Goal: Information Seeking & Learning: Learn about a topic

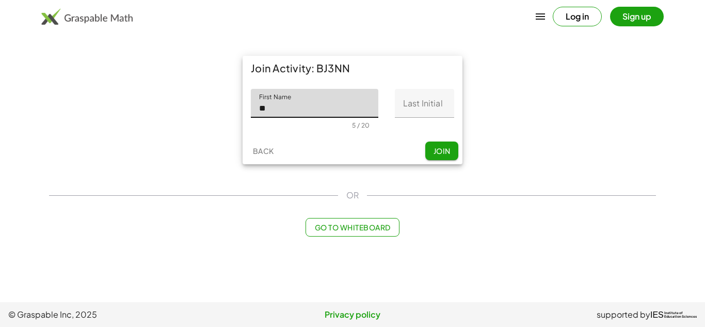
type input "*"
type input "********"
click at [425, 105] on input "Last Initial" at bounding box center [424, 103] width 59 height 29
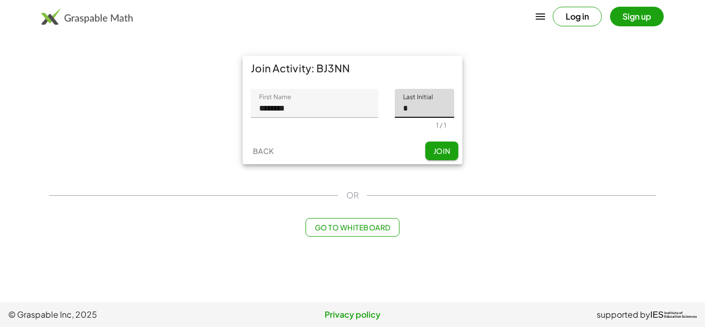
type input "*"
click at [446, 149] on span "Join" at bounding box center [441, 150] width 17 height 9
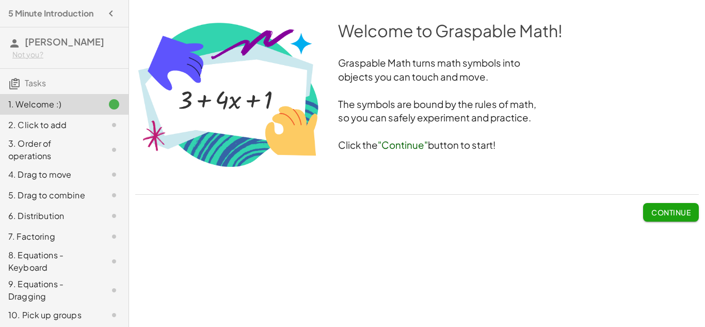
click at [661, 204] on button "Continue" at bounding box center [671, 212] width 56 height 19
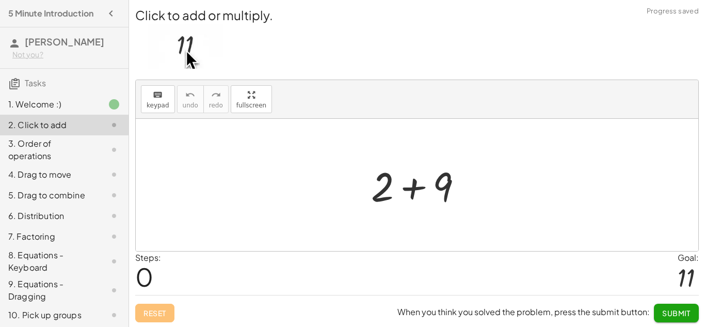
click at [189, 51] on img at bounding box center [186, 46] width 76 height 45
click at [161, 96] on icon "keyboard" at bounding box center [158, 95] width 10 height 12
click at [681, 319] on button "Submit" at bounding box center [676, 313] width 45 height 19
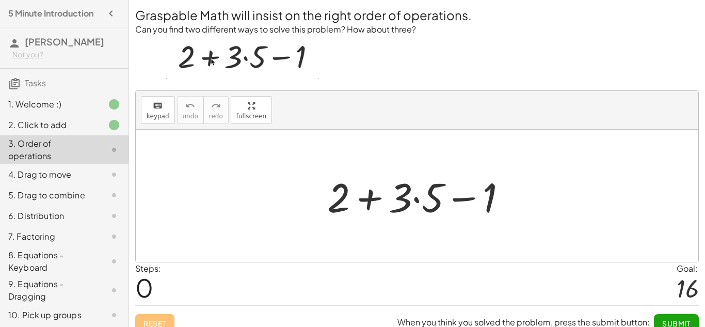
click at [670, 319] on span "Submit" at bounding box center [676, 323] width 28 height 9
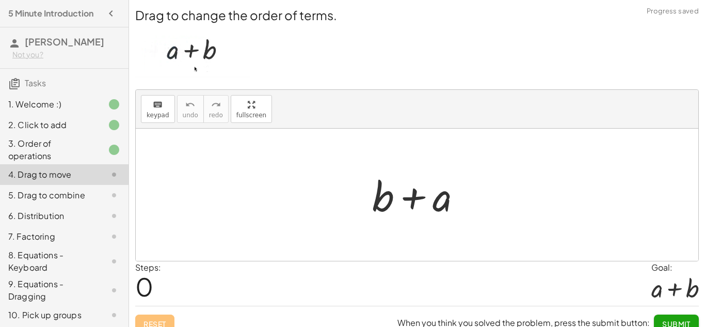
click at [540, 271] on div "Steps: 0 Goal: + a + b" at bounding box center [417, 283] width 564 height 44
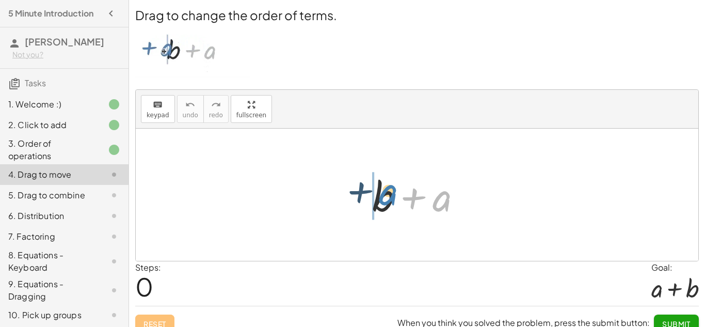
drag, startPoint x: 442, startPoint y: 197, endPoint x: 351, endPoint y: 182, distance: 92.0
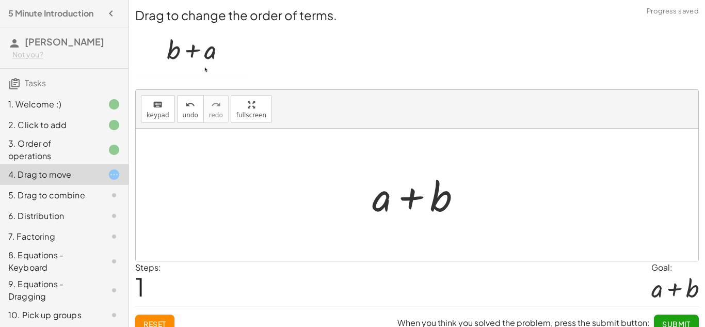
click at [685, 321] on span "Submit" at bounding box center [676, 323] width 28 height 9
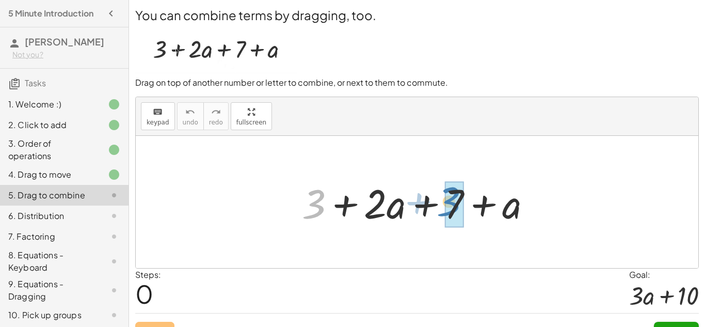
drag, startPoint x: 322, startPoint y: 209, endPoint x: 457, endPoint y: 206, distance: 135.3
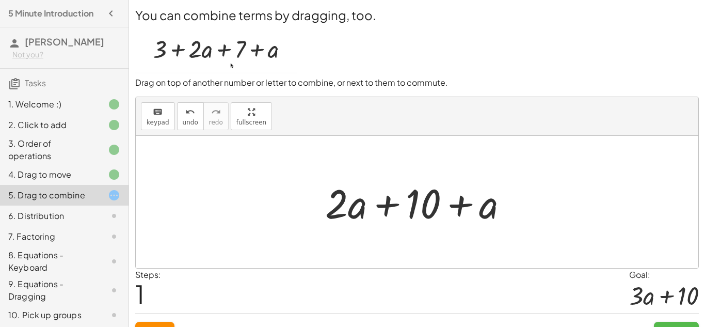
click at [675, 324] on button "Submit" at bounding box center [676, 331] width 45 height 19
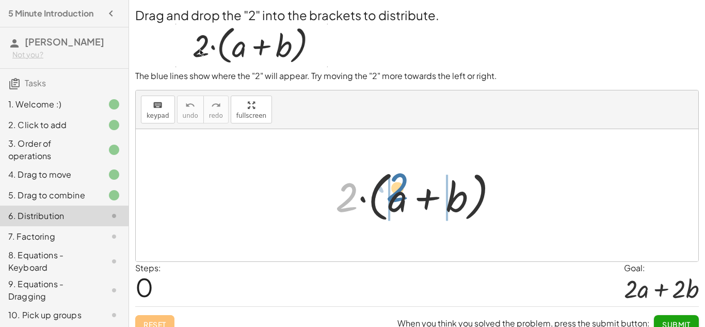
drag, startPoint x: 343, startPoint y: 200, endPoint x: 396, endPoint y: 193, distance: 53.2
click at [396, 193] on div at bounding box center [420, 195] width 181 height 59
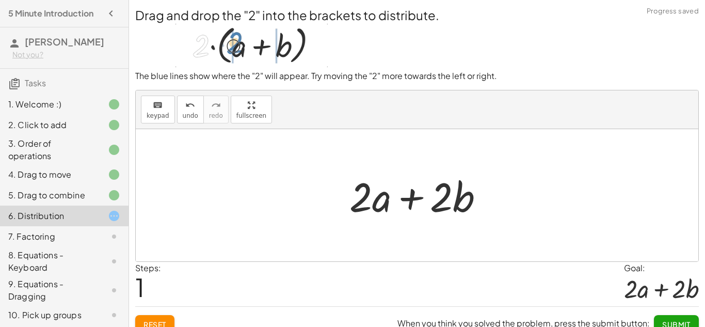
click at [672, 320] on span "Submit" at bounding box center [676, 324] width 28 height 9
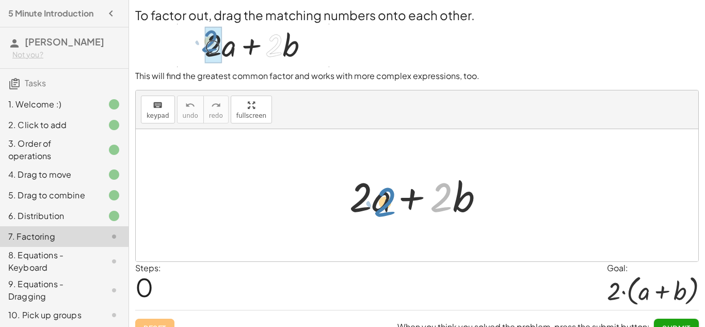
drag, startPoint x: 438, startPoint y: 190, endPoint x: 383, endPoint y: 196, distance: 55.0
click at [383, 196] on div at bounding box center [420, 195] width 153 height 53
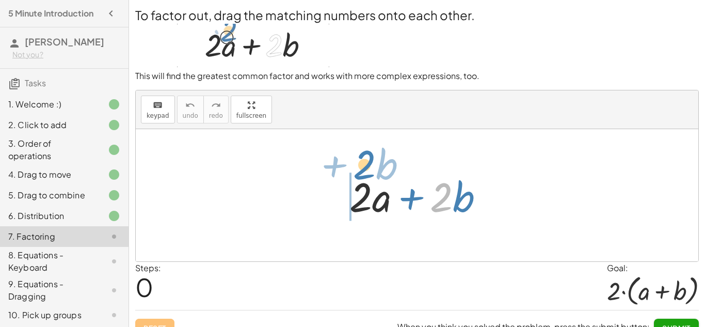
drag, startPoint x: 443, startPoint y: 197, endPoint x: 362, endPoint y: 171, distance: 84.6
click at [362, 171] on div at bounding box center [420, 195] width 153 height 53
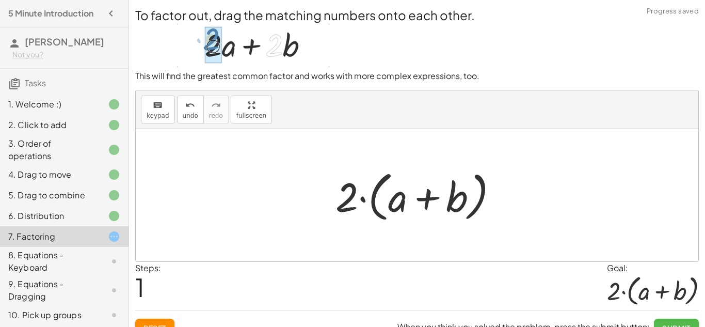
click at [669, 321] on button "Submit" at bounding box center [676, 328] width 45 height 19
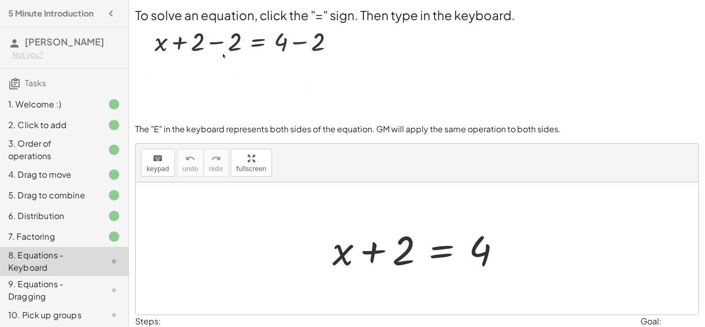
click at [436, 258] on div at bounding box center [420, 248] width 187 height 53
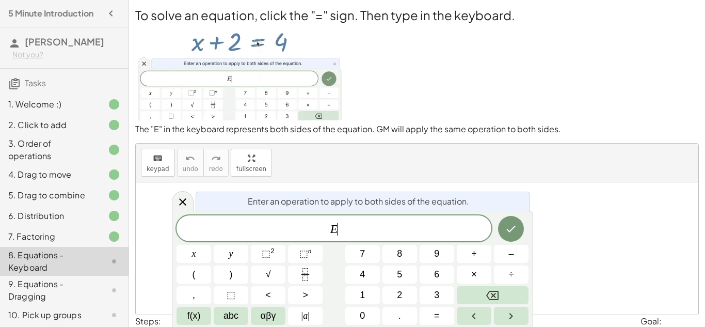
scroll to position [1, 0]
click at [516, 253] on button "–" at bounding box center [511, 254] width 35 height 18
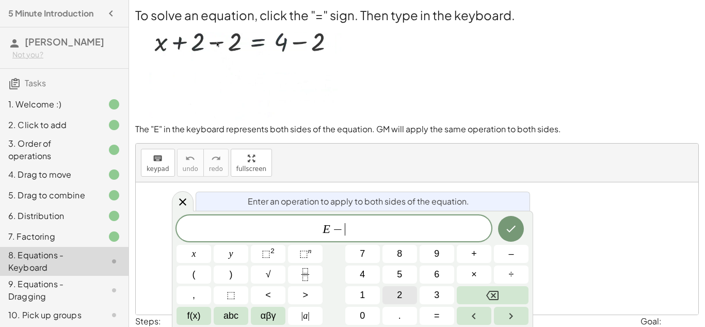
click at [392, 295] on button "2" at bounding box center [400, 295] width 35 height 18
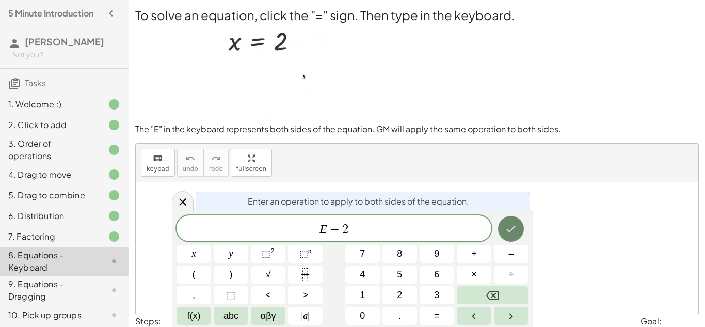
click at [518, 229] on button "Done" at bounding box center [511, 229] width 26 height 26
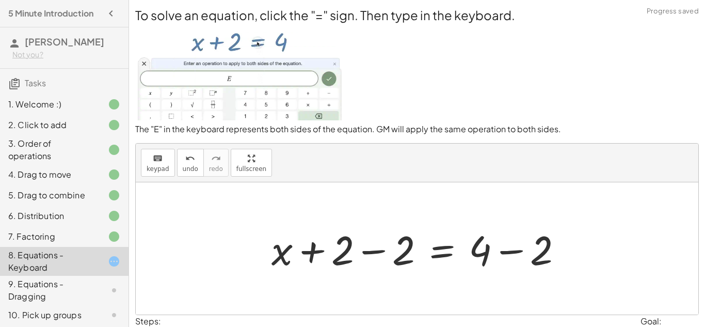
scroll to position [65, 0]
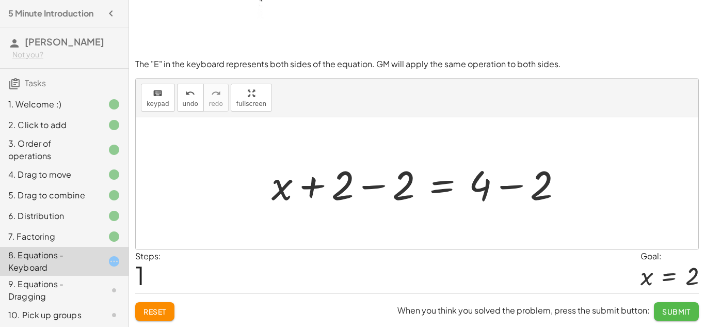
click at [665, 315] on span "Submit" at bounding box center [676, 311] width 28 height 9
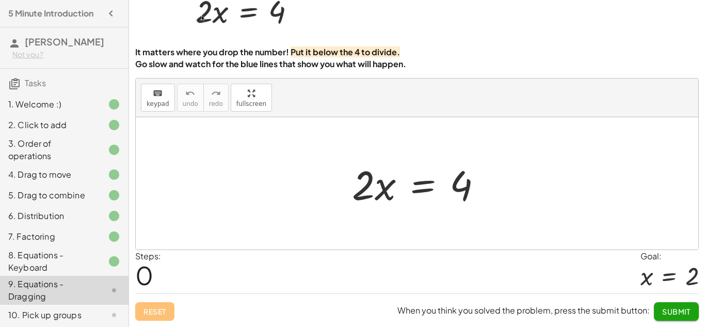
scroll to position [59, 0]
click at [662, 315] on button "Submit" at bounding box center [676, 311] width 45 height 19
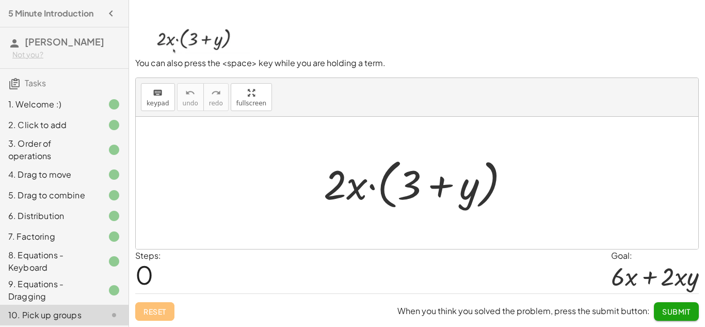
scroll to position [57, 0]
click at [662, 315] on span "Submit" at bounding box center [676, 311] width 28 height 9
click at [662, 315] on span "Continue" at bounding box center [671, 311] width 39 height 9
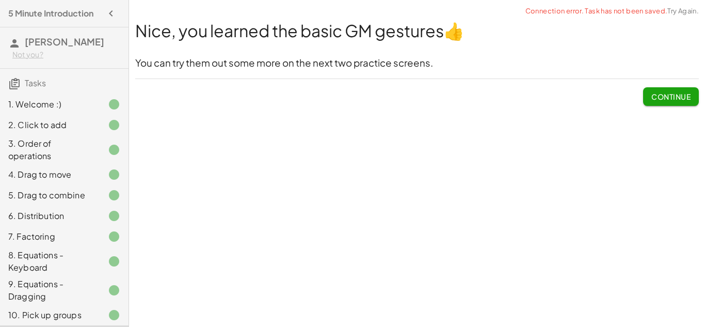
scroll to position [0, 0]
click at [692, 87] on button "Continue" at bounding box center [671, 96] width 56 height 19
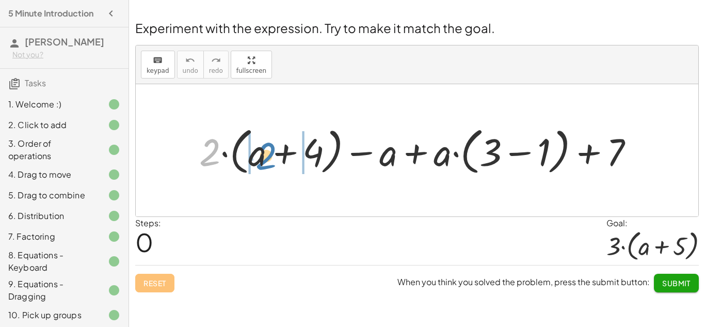
drag, startPoint x: 212, startPoint y: 154, endPoint x: 267, endPoint y: 157, distance: 55.9
click at [267, 157] on div at bounding box center [420, 150] width 453 height 56
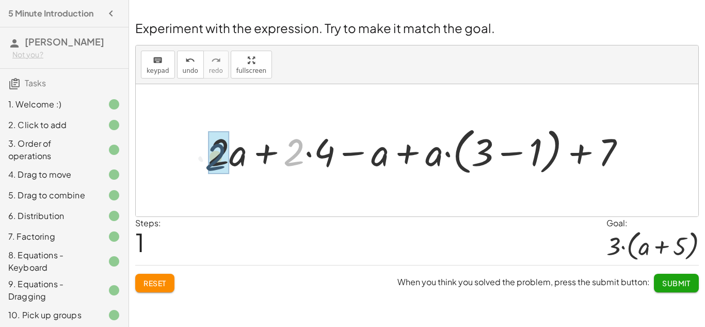
drag, startPoint x: 290, startPoint y: 163, endPoint x: 210, endPoint y: 167, distance: 80.7
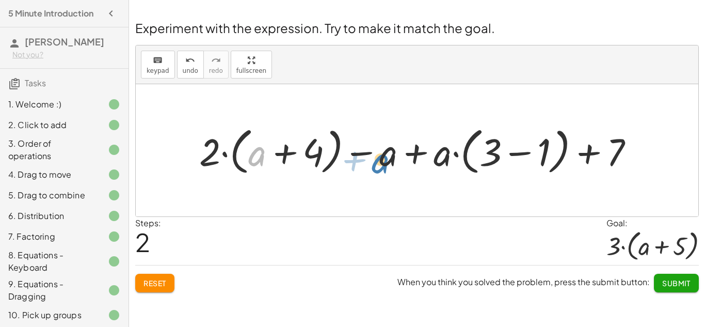
drag, startPoint x: 255, startPoint y: 151, endPoint x: 375, endPoint y: 162, distance: 120.7
click at [375, 162] on div at bounding box center [420, 150] width 453 height 56
drag, startPoint x: 392, startPoint y: 155, endPoint x: 261, endPoint y: 154, distance: 131.1
click at [261, 154] on div at bounding box center [420, 150] width 453 height 56
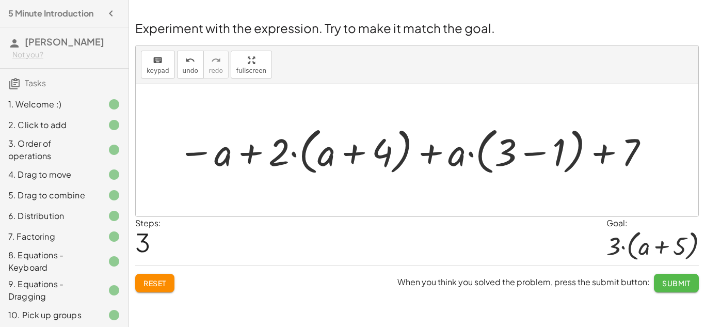
click at [664, 285] on span "Submit" at bounding box center [676, 282] width 28 height 9
